Goal: Find specific page/section: Find specific page/section

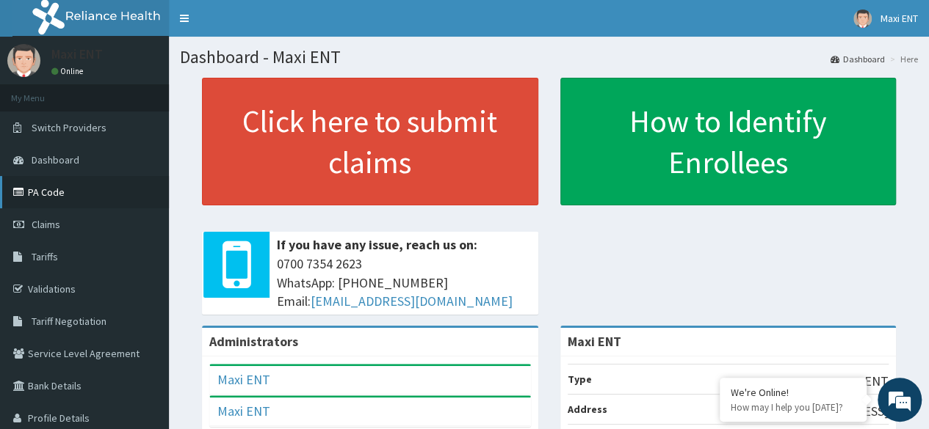
click at [43, 193] on link "PA Code" at bounding box center [84, 192] width 169 height 32
